Goal: Transaction & Acquisition: Purchase product/service

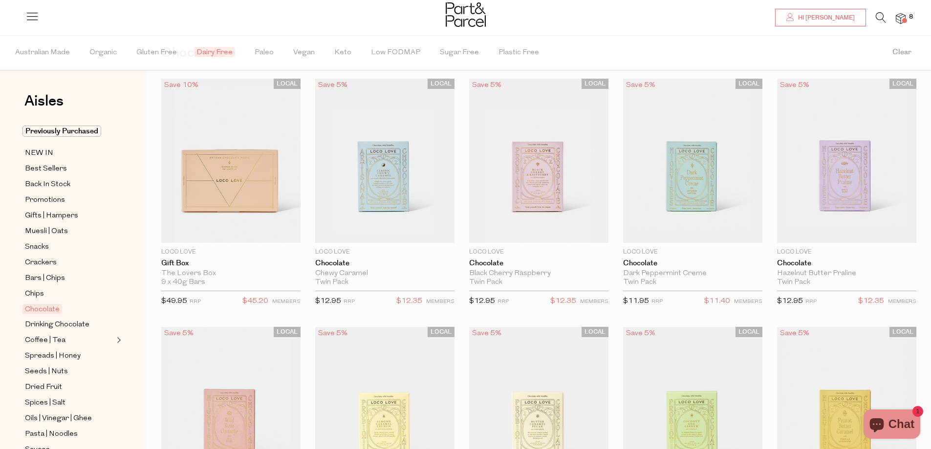
scroll to position [244, 0]
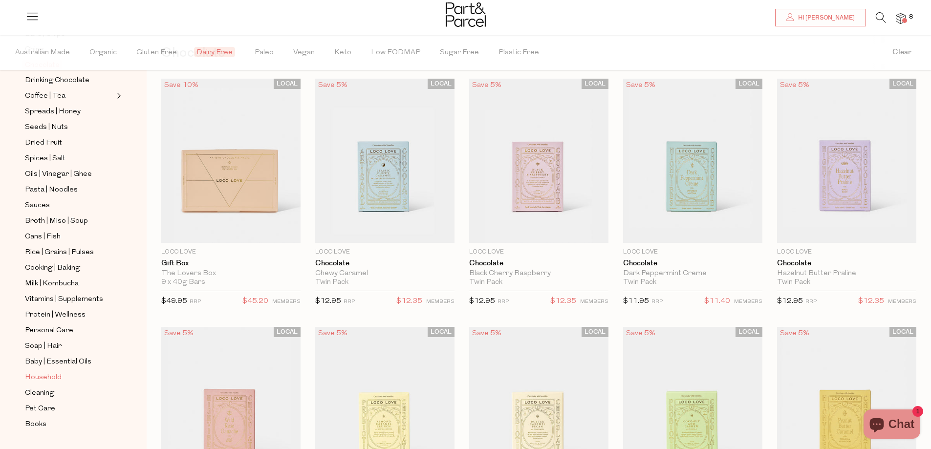
click at [48, 372] on span "Household" at bounding box center [43, 378] width 37 height 12
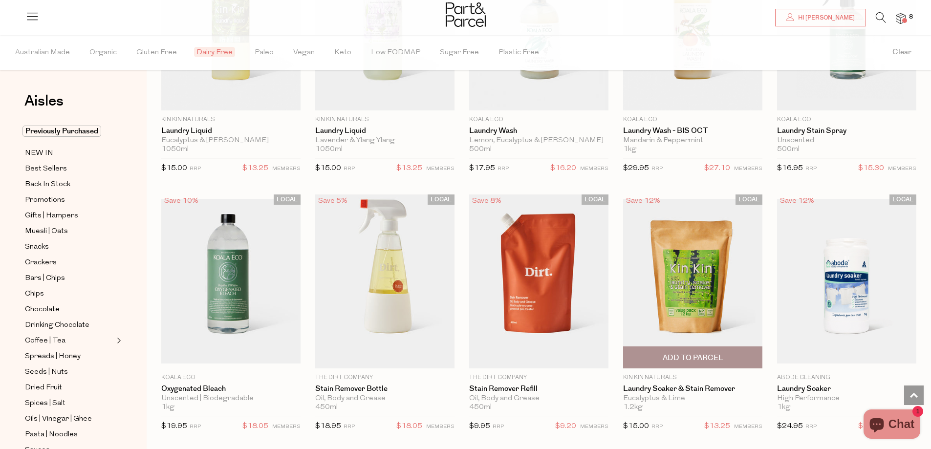
scroll to position [2199, 0]
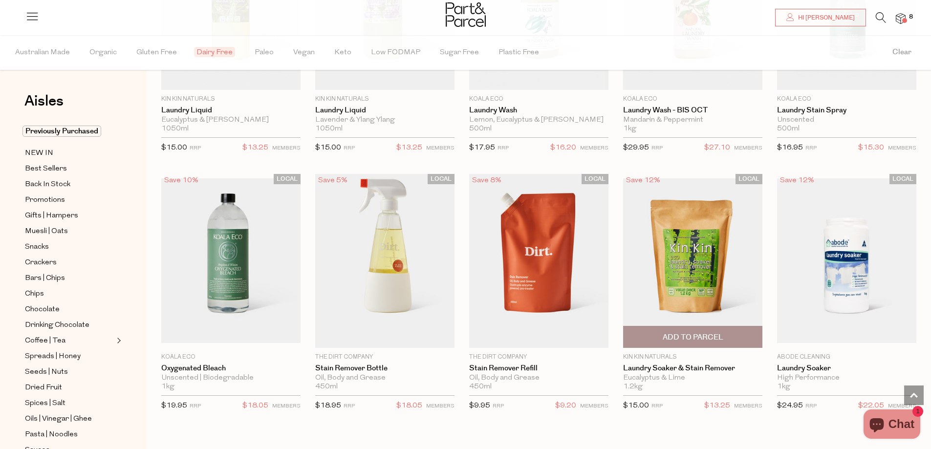
click at [729, 330] on span "Add To Parcel" at bounding box center [692, 336] width 133 height 21
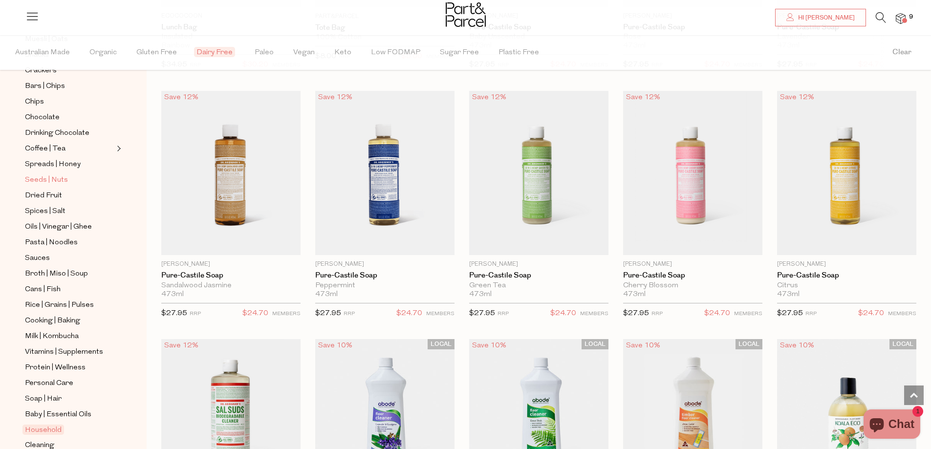
scroll to position [195, 0]
click at [35, 436] on span "Cleaning" at bounding box center [39, 442] width 29 height 12
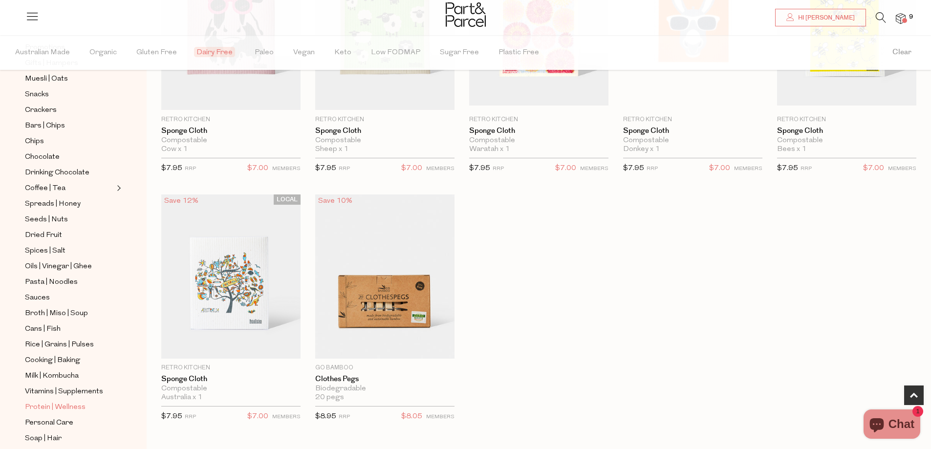
scroll to position [252, 0]
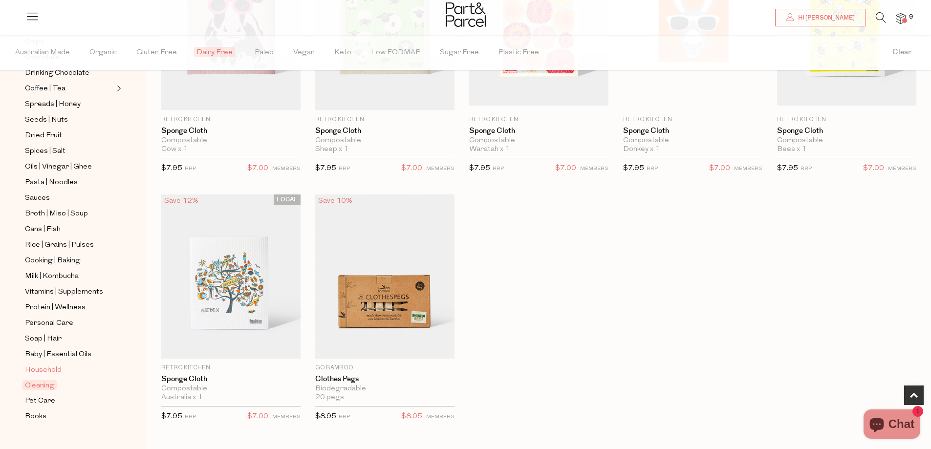
click at [52, 365] on span "Household" at bounding box center [43, 371] width 37 height 12
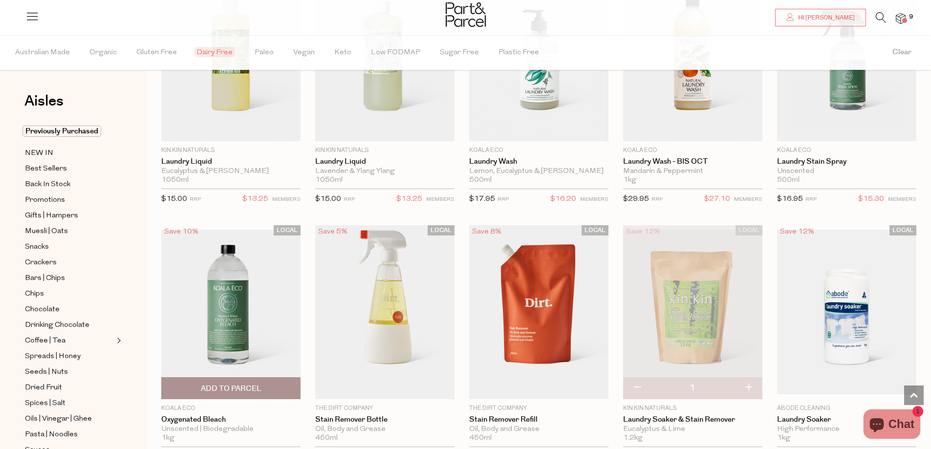
scroll to position [2150, 0]
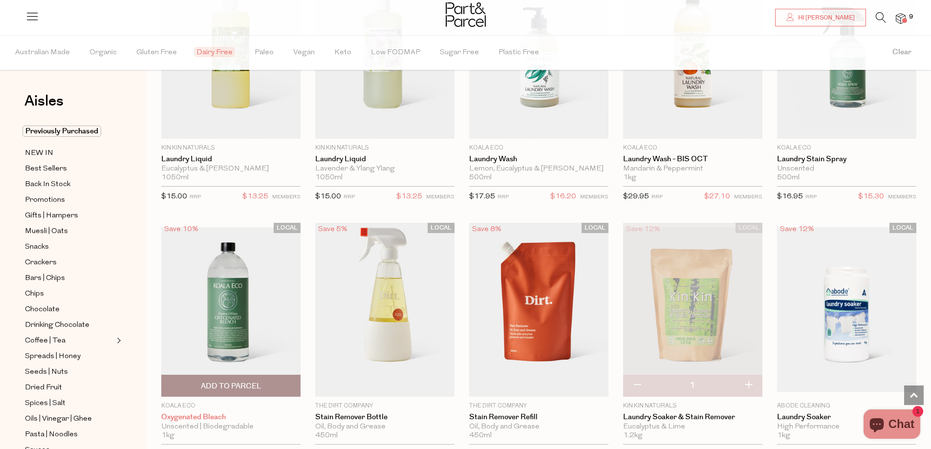
click at [195, 413] on link "Oxygenated Bleach" at bounding box center [230, 417] width 139 height 9
